Goal: Task Accomplishment & Management: Use online tool/utility

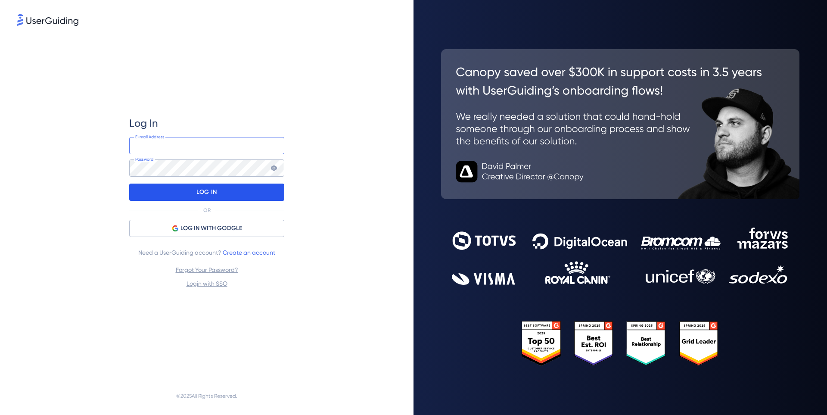
type input "[EMAIL_ADDRESS][DOMAIN_NAME]"
click at [183, 196] on div "LOG IN" at bounding box center [206, 191] width 155 height 17
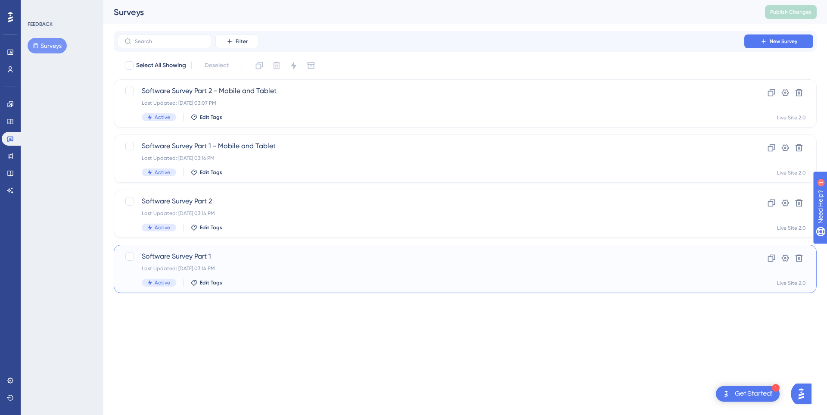
click at [222, 267] on div "Last Updated: [DATE] 03:14 PM" at bounding box center [431, 268] width 578 height 7
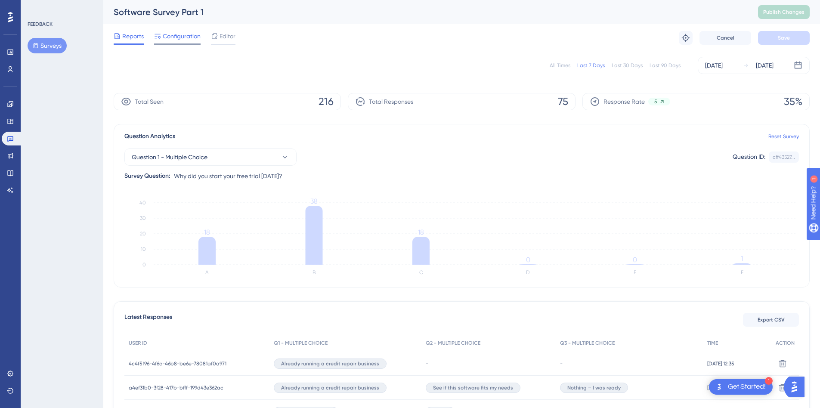
click at [182, 40] on span "Configuration" at bounding box center [182, 36] width 38 height 10
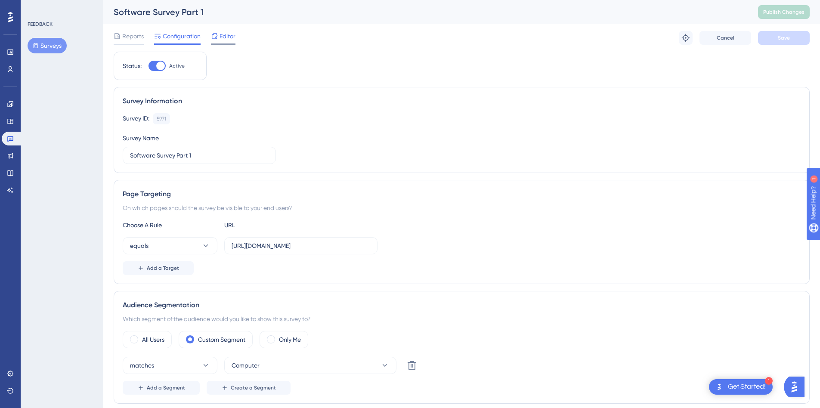
click at [217, 36] on icon at bounding box center [215, 36] width 6 height 6
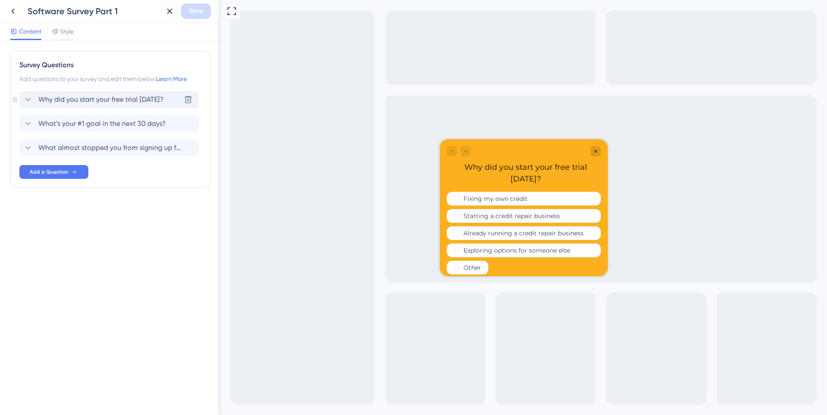
click at [26, 96] on icon at bounding box center [28, 99] width 10 height 10
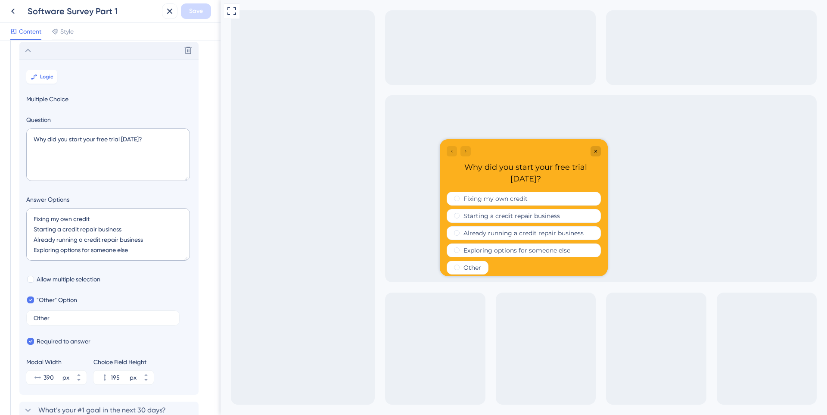
scroll to position [50, 0]
click at [39, 94] on span "Multiple Choice" at bounding box center [108, 98] width 165 height 10
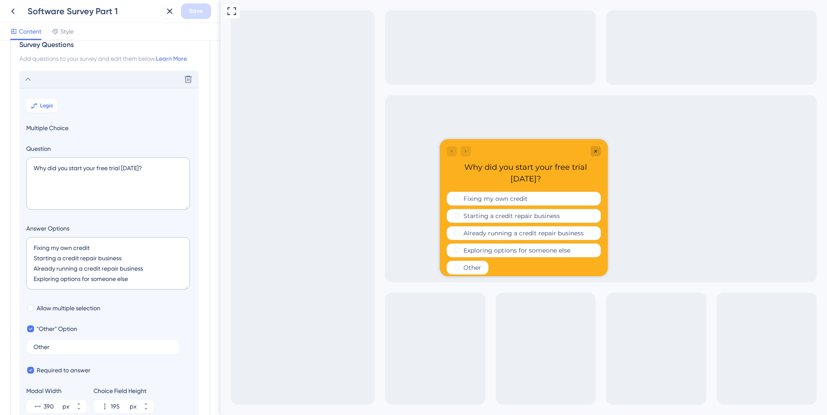
scroll to position [0, 0]
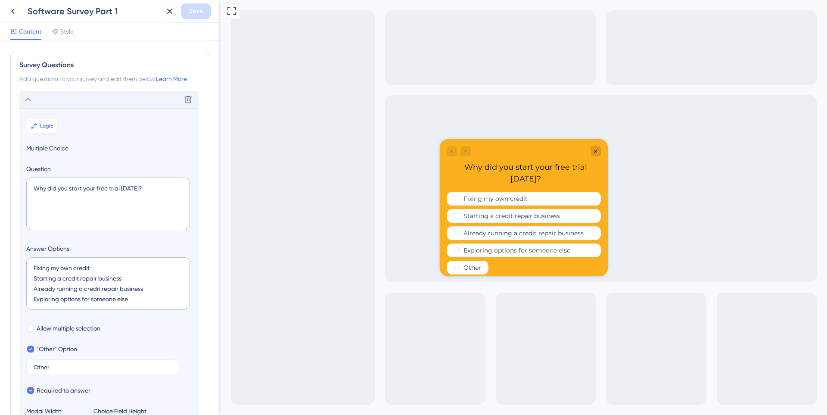
click at [31, 98] on icon at bounding box center [28, 99] width 10 height 10
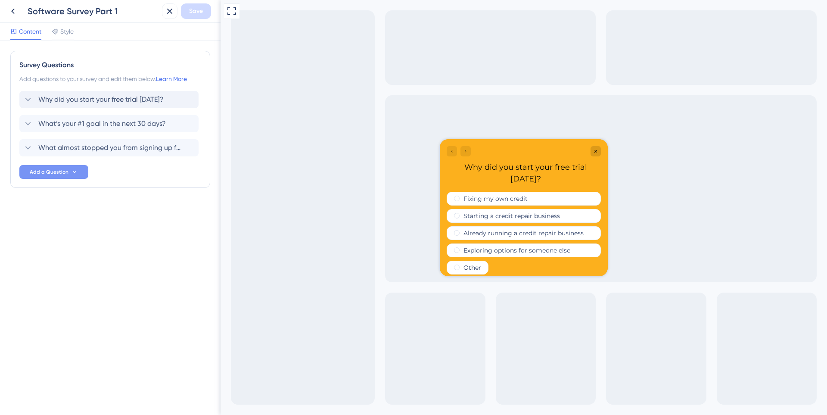
click at [74, 175] on icon at bounding box center [74, 171] width 7 height 7
click at [66, 319] on span "Written Feedback" at bounding box center [57, 317] width 50 height 10
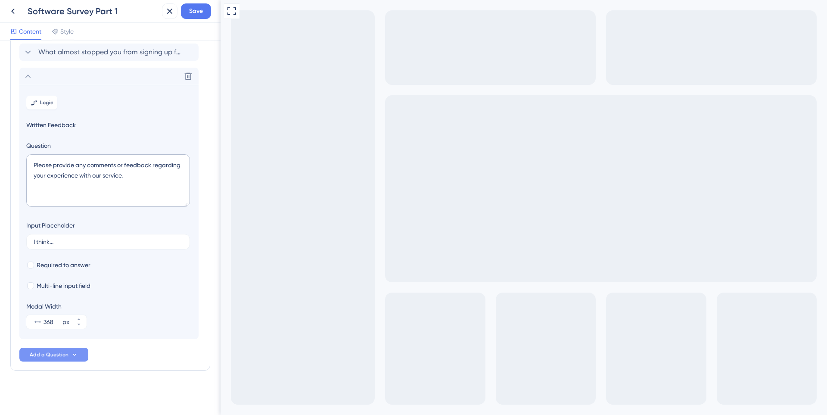
scroll to position [96, 0]
click at [30, 285] on div at bounding box center [30, 285] width 7 height 7
checkbox input "true"
click at [25, 75] on icon at bounding box center [28, 76] width 10 height 10
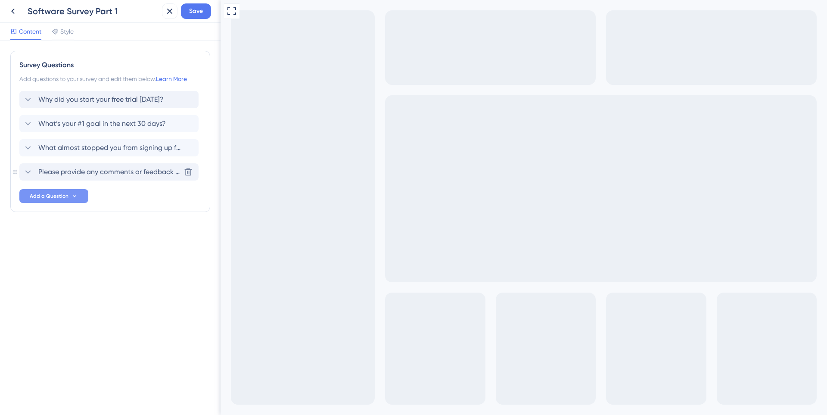
scroll to position [0, 0]
click at [27, 173] on icon at bounding box center [28, 172] width 10 height 10
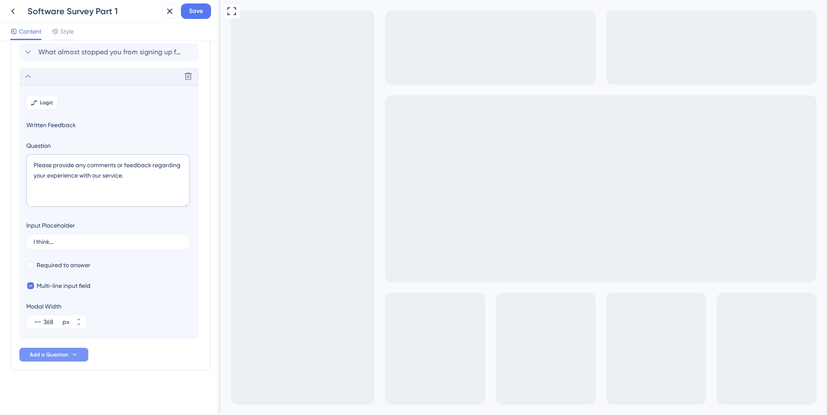
scroll to position [96, 0]
click at [29, 289] on label "Multi-line input field" at bounding box center [58, 285] width 64 height 10
click at [31, 289] on label "Multi-line input field" at bounding box center [58, 285] width 64 height 10
checkbox input "true"
